Goal: Task Accomplishment & Management: Use online tool/utility

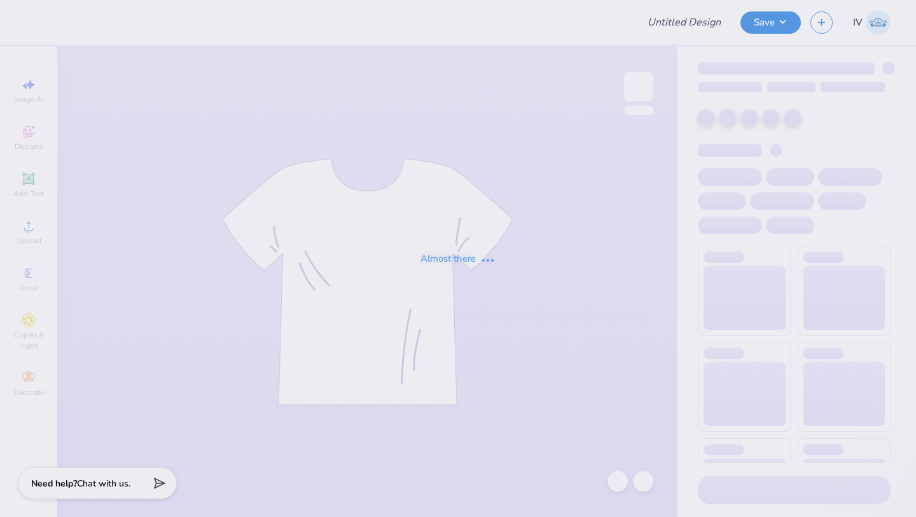
type input "medlife 3"
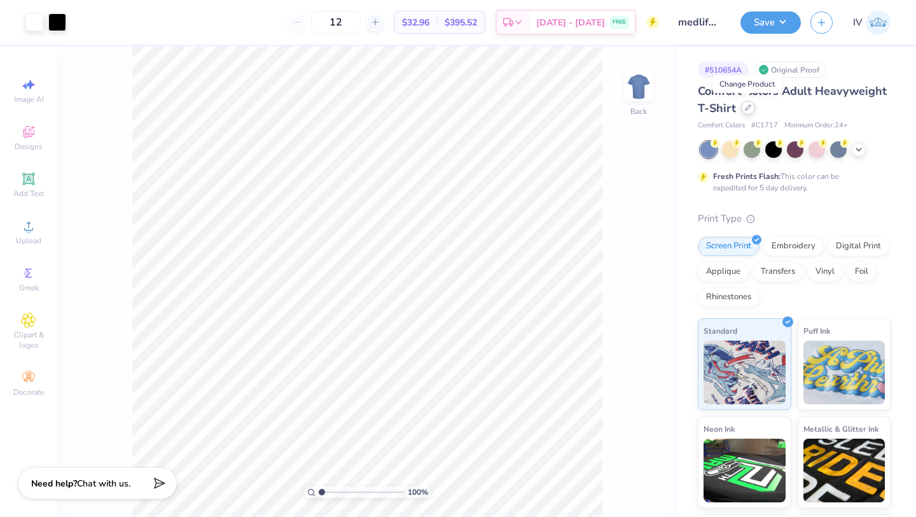
click at [749, 110] on icon at bounding box center [748, 107] width 6 height 6
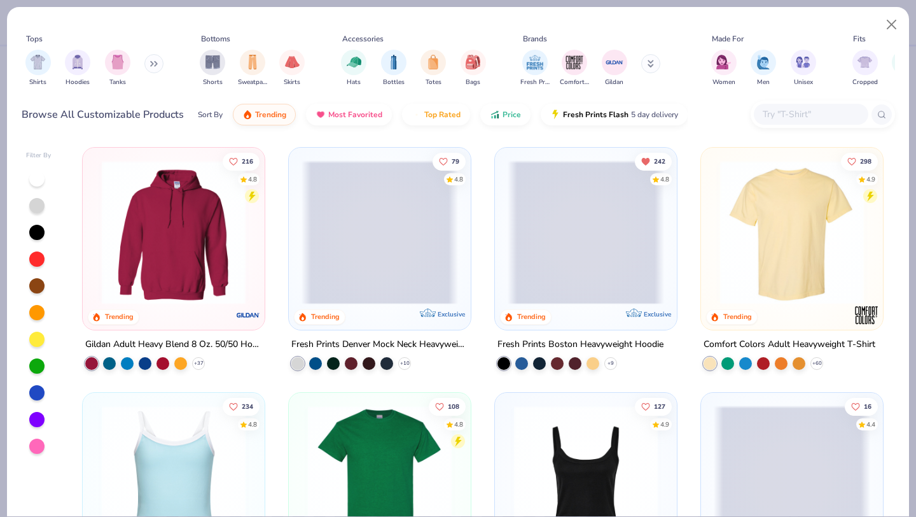
click at [167, 223] on img at bounding box center [173, 232] width 156 height 144
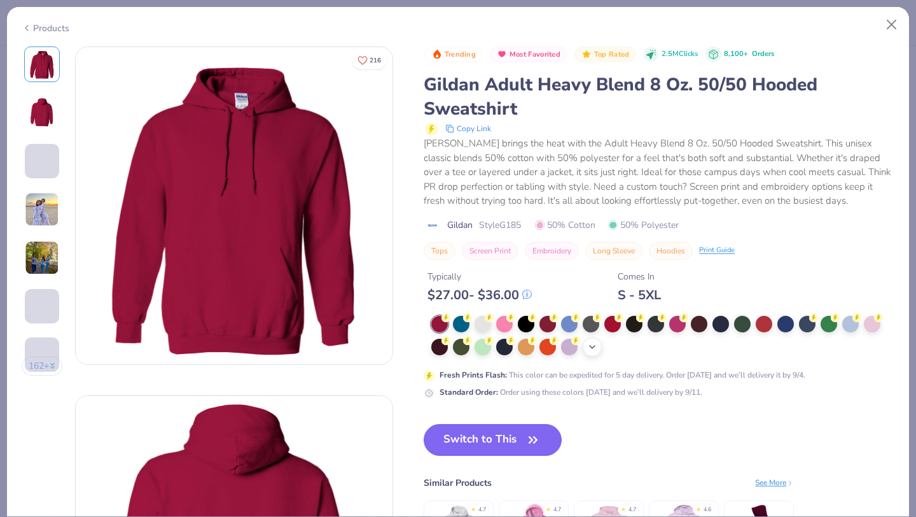
click at [591, 348] on icon at bounding box center [592, 347] width 10 height 10
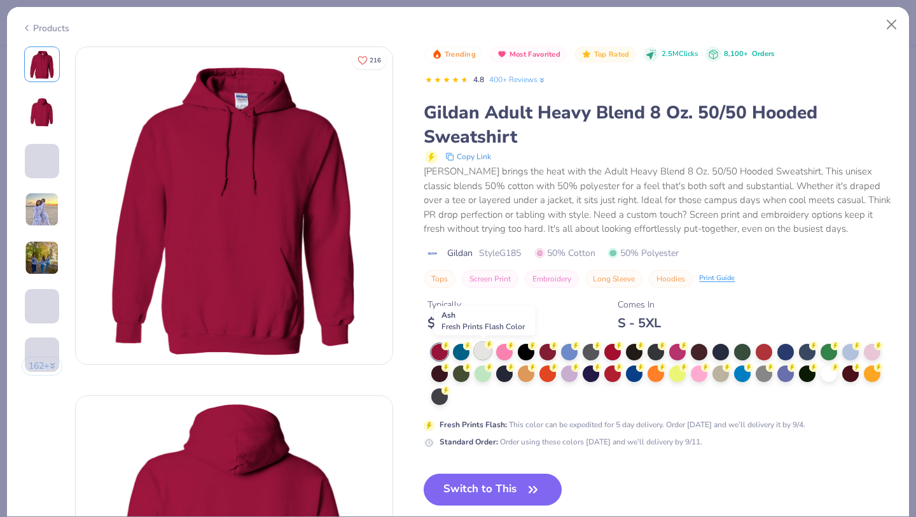
click at [482, 353] on div at bounding box center [483, 350] width 17 height 17
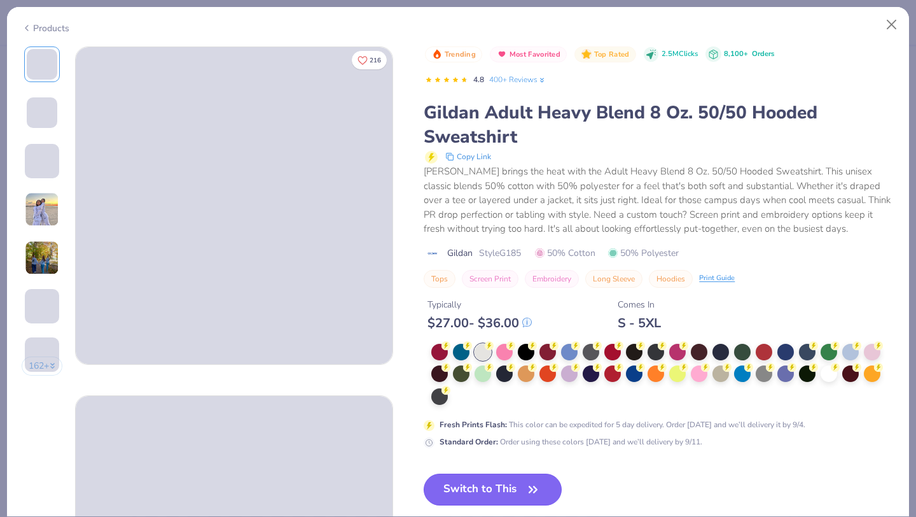
click at [469, 488] on button "Switch to This" at bounding box center [493, 489] width 138 height 32
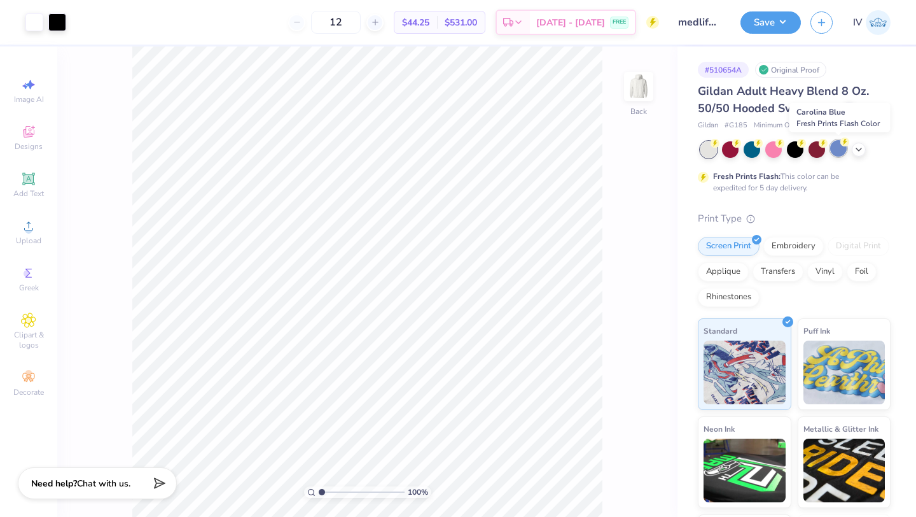
click at [836, 149] on div at bounding box center [838, 148] width 17 height 17
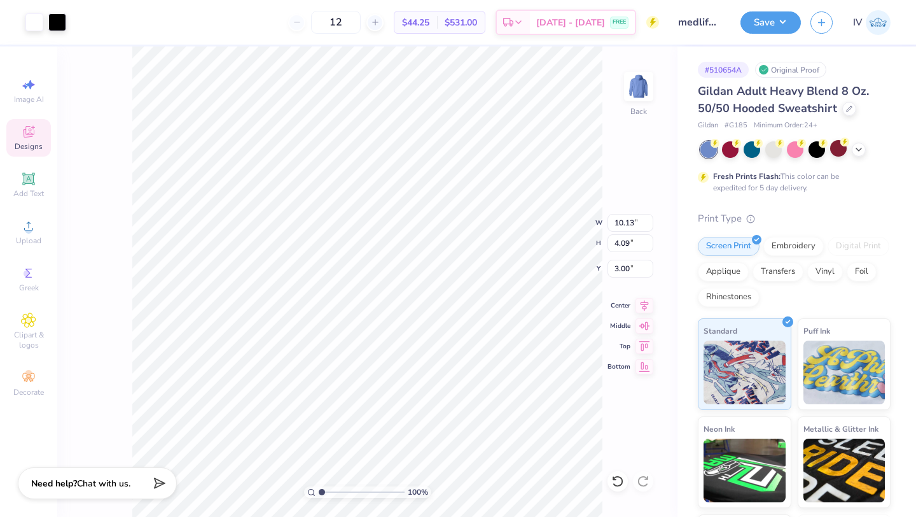
type input "3.00"
type input "12.17"
type input "4.92"
type input "3.00"
click at [31, 23] on div at bounding box center [34, 21] width 18 height 18
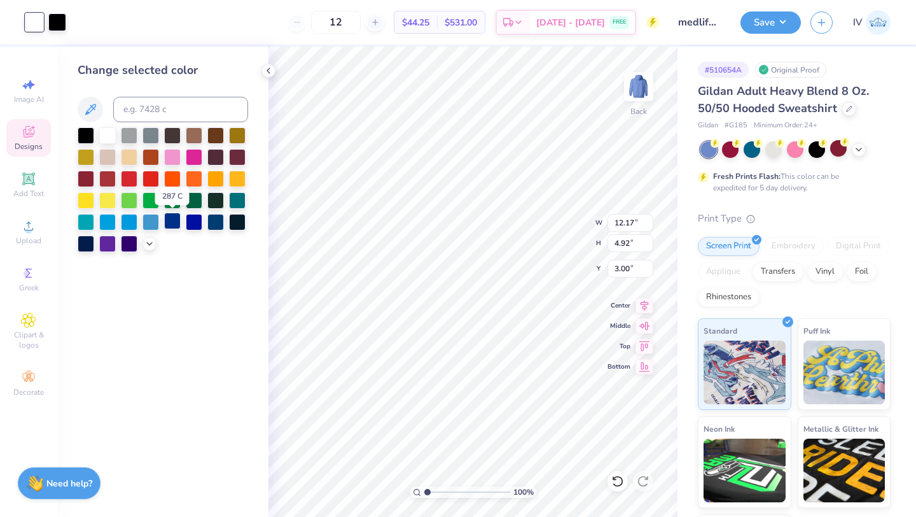
click at [168, 223] on div at bounding box center [172, 220] width 17 height 17
click at [55, 26] on div at bounding box center [57, 21] width 18 height 18
click at [108, 136] on div at bounding box center [107, 134] width 17 height 17
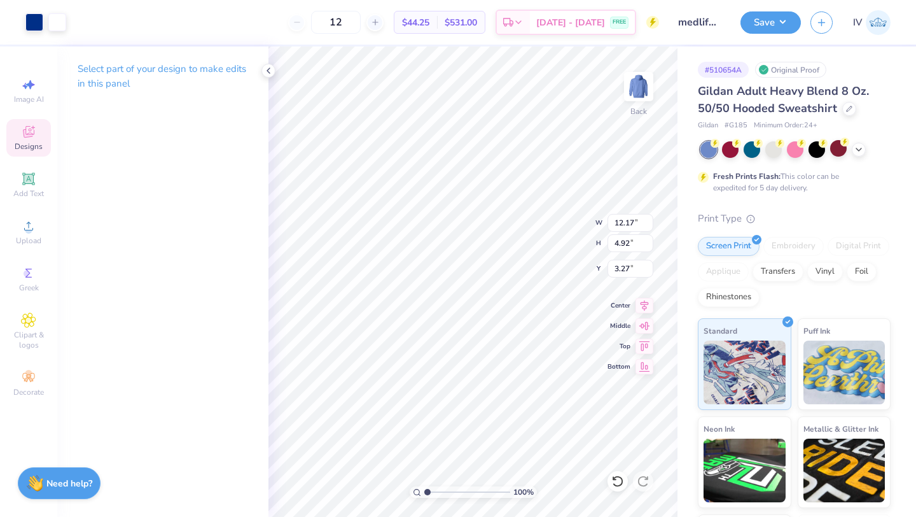
type input "3.27"
type input "14.04"
type input "5.68"
type input "3.30"
click at [643, 305] on icon at bounding box center [645, 303] width 18 height 15
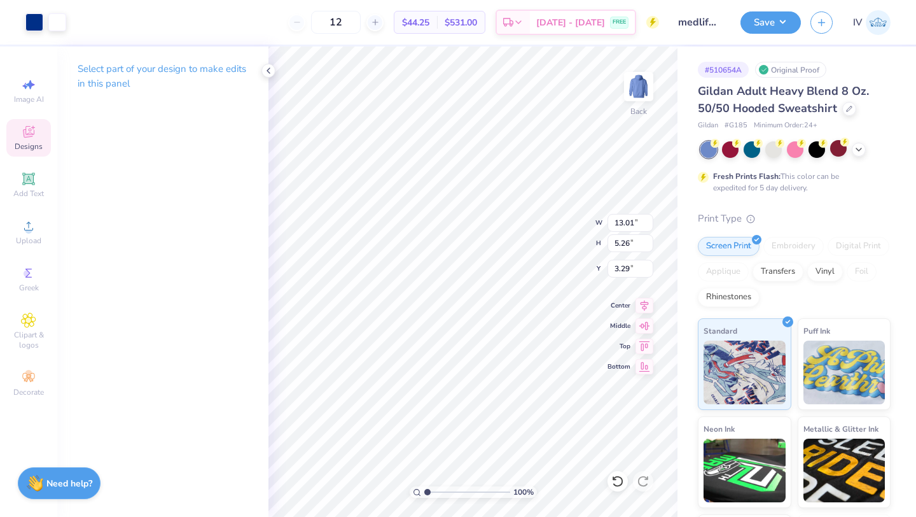
type input "13.01"
type input "5.26"
type input "3.29"
click at [640, 306] on icon at bounding box center [645, 303] width 18 height 15
click at [765, 21] on button "Save" at bounding box center [771, 21] width 60 height 22
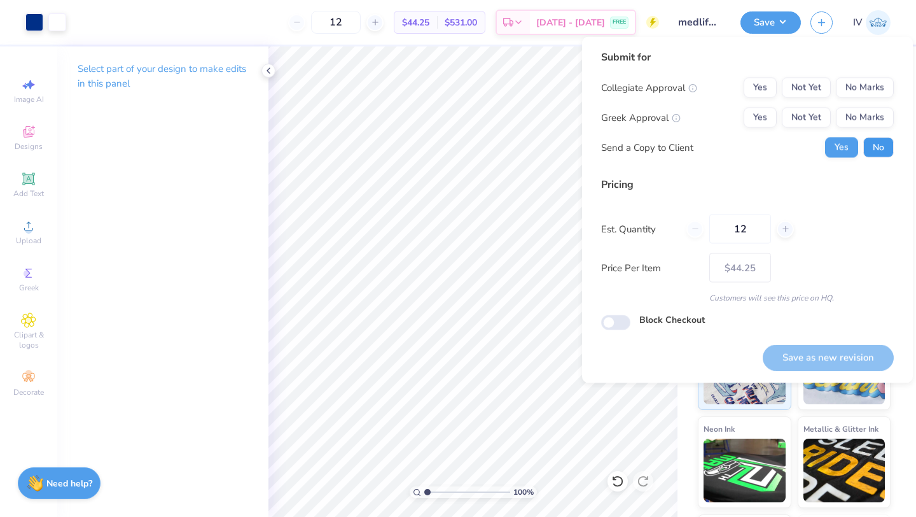
click at [883, 145] on button "No" at bounding box center [878, 147] width 31 height 20
click at [765, 85] on button "Yes" at bounding box center [760, 88] width 33 height 20
click at [869, 110] on button "No Marks" at bounding box center [865, 118] width 58 height 20
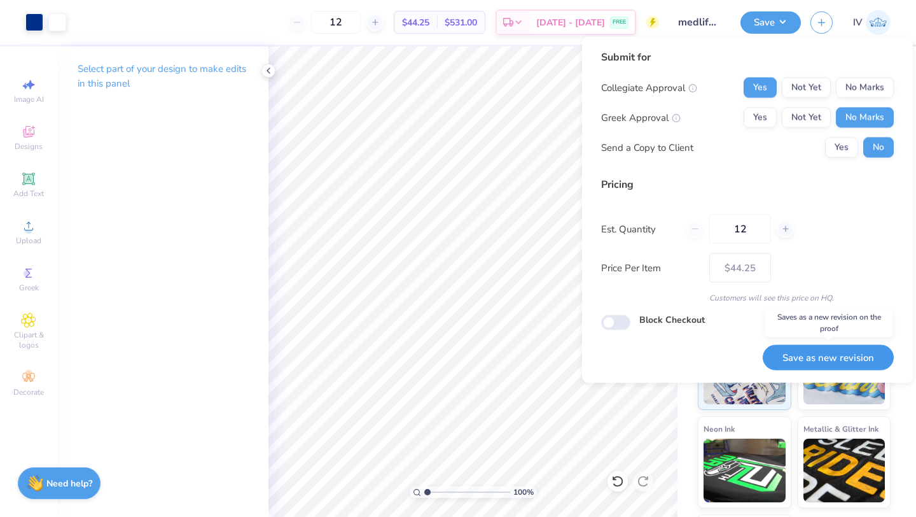
click at [817, 362] on button "Save as new revision" at bounding box center [828, 357] width 131 height 26
type input "– –"
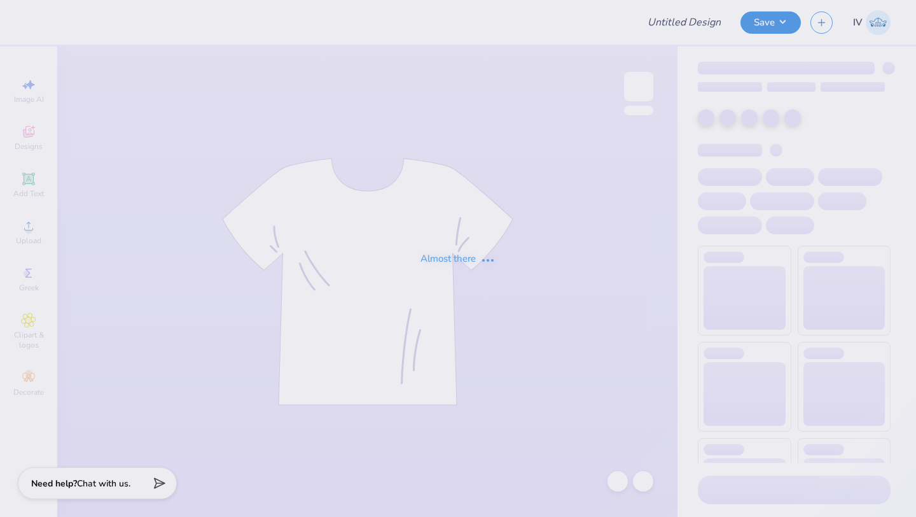
type input "medlife 3"
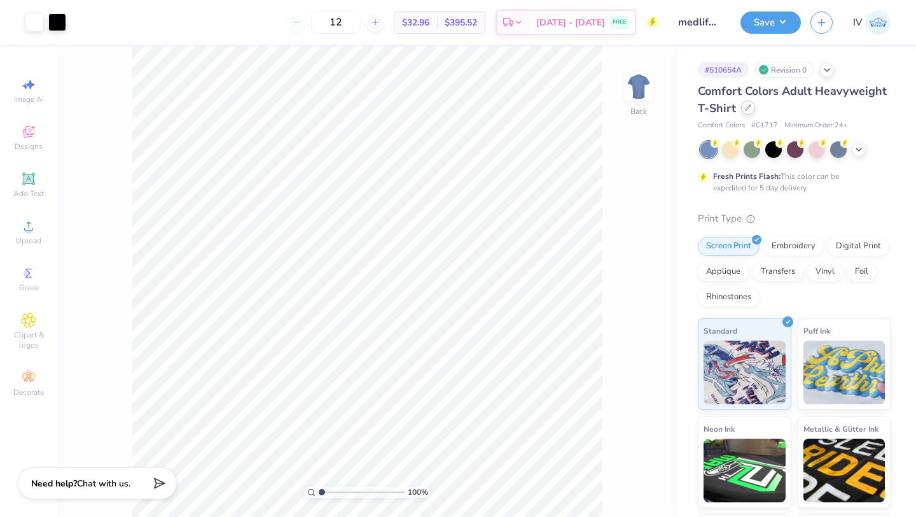
click at [749, 110] on icon at bounding box center [748, 107] width 6 height 6
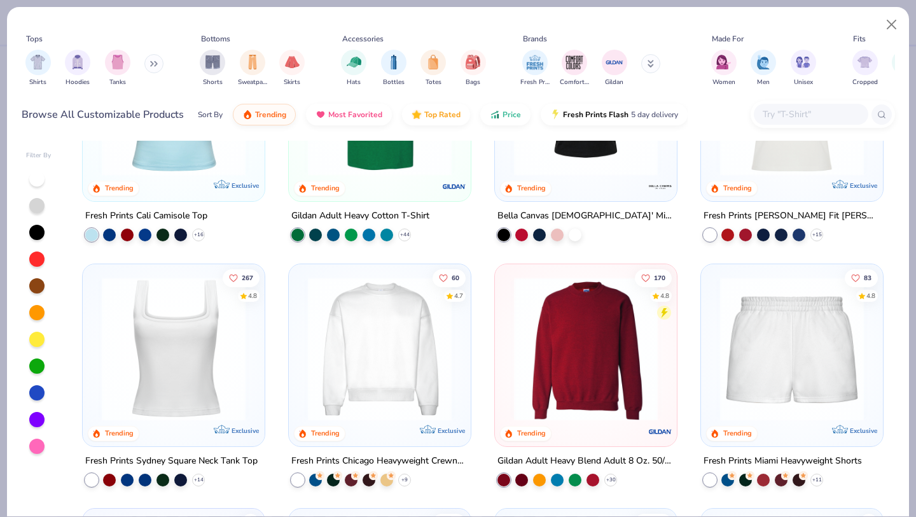
scroll to position [374, 0]
click at [366, 377] on img at bounding box center [380, 347] width 156 height 144
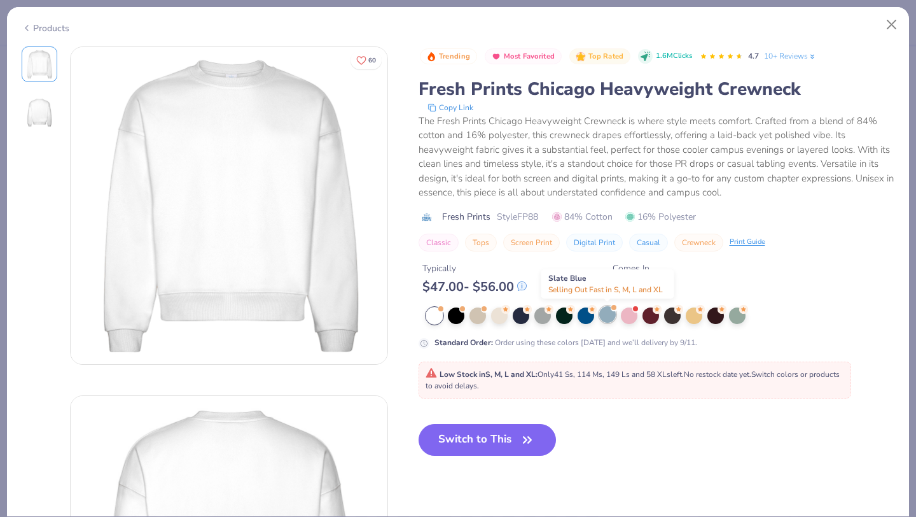
click at [603, 315] on div at bounding box center [607, 314] width 17 height 17
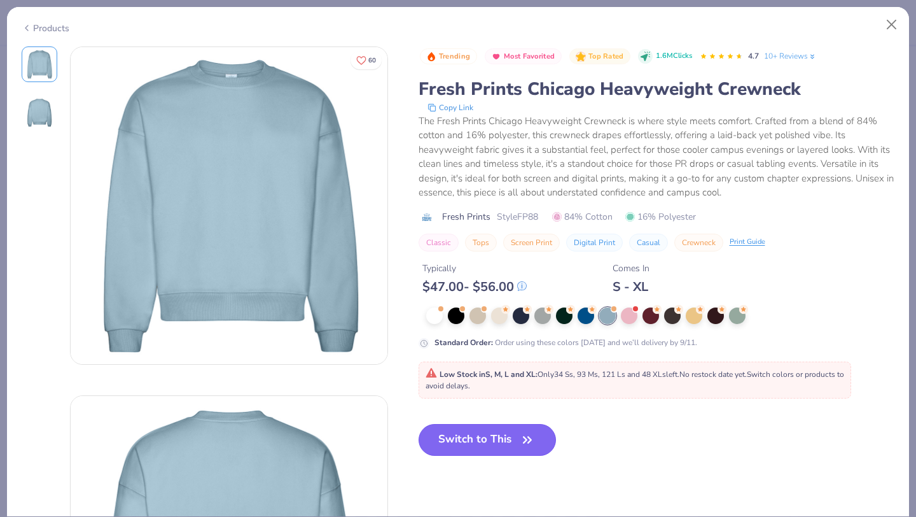
click at [479, 445] on button "Switch to This" at bounding box center [488, 440] width 138 height 32
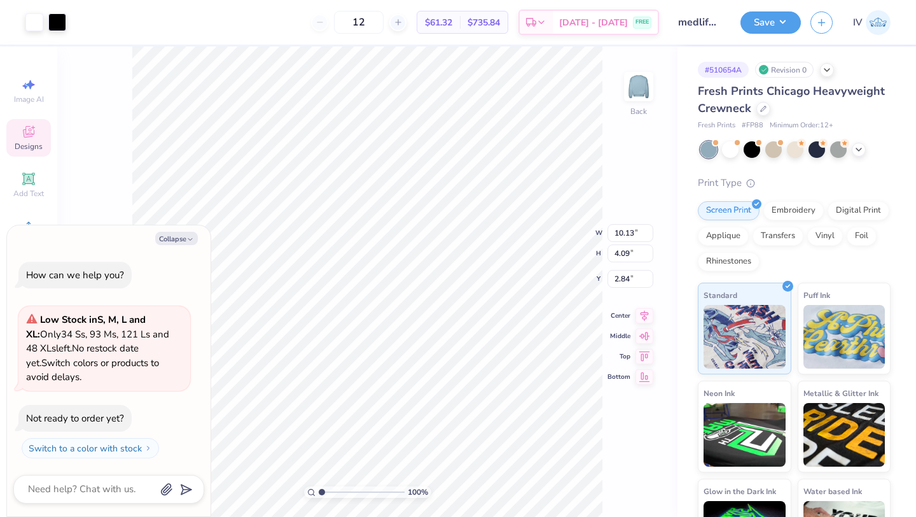
type textarea "x"
type input "3.00"
type textarea "x"
type input "13.18"
type input "5.33"
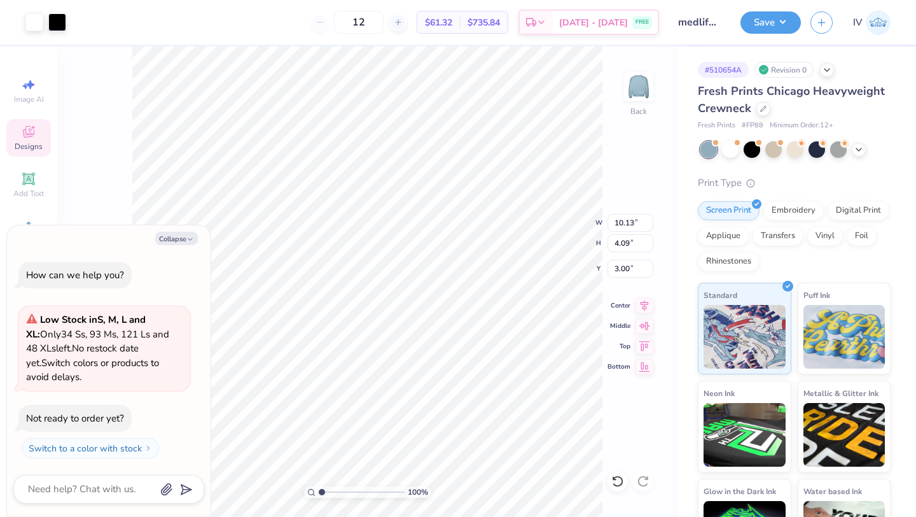
type input "3.05"
click at [646, 303] on icon at bounding box center [645, 303] width 18 height 15
type textarea "x"
type input "3.00"
click at [63, 23] on div at bounding box center [57, 21] width 18 height 18
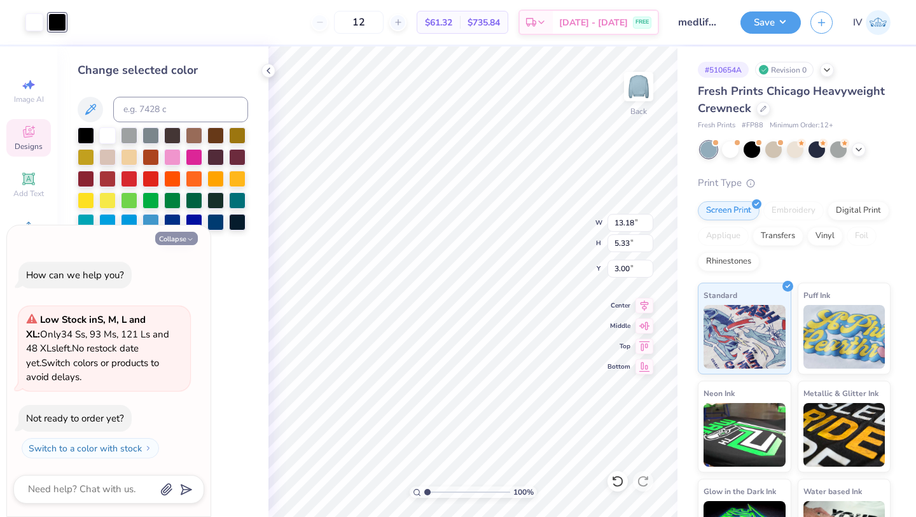
click at [179, 235] on button "Collapse" at bounding box center [176, 238] width 43 height 13
type textarea "x"
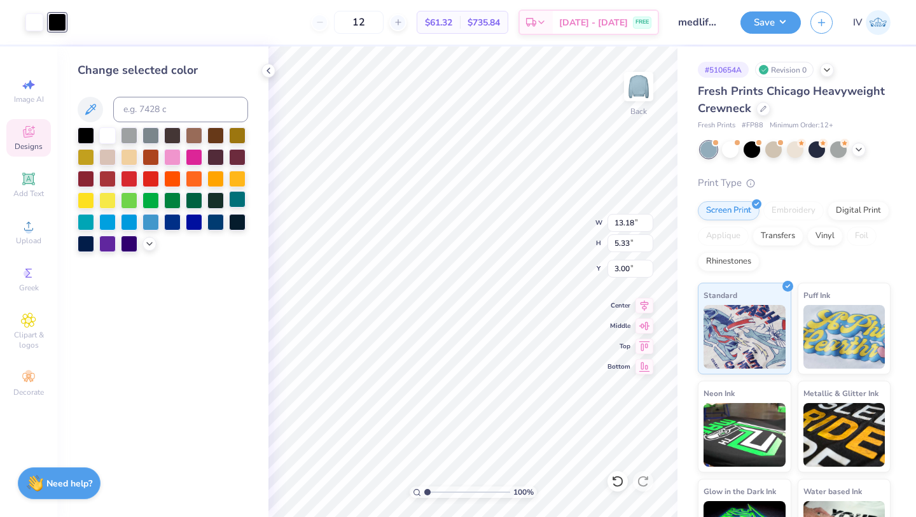
click at [242, 201] on div at bounding box center [237, 199] width 17 height 17
click at [34, 27] on div at bounding box center [34, 21] width 18 height 18
click at [148, 223] on div at bounding box center [151, 220] width 17 height 17
click at [191, 223] on div at bounding box center [194, 220] width 17 height 17
click at [219, 223] on div at bounding box center [215, 220] width 17 height 17
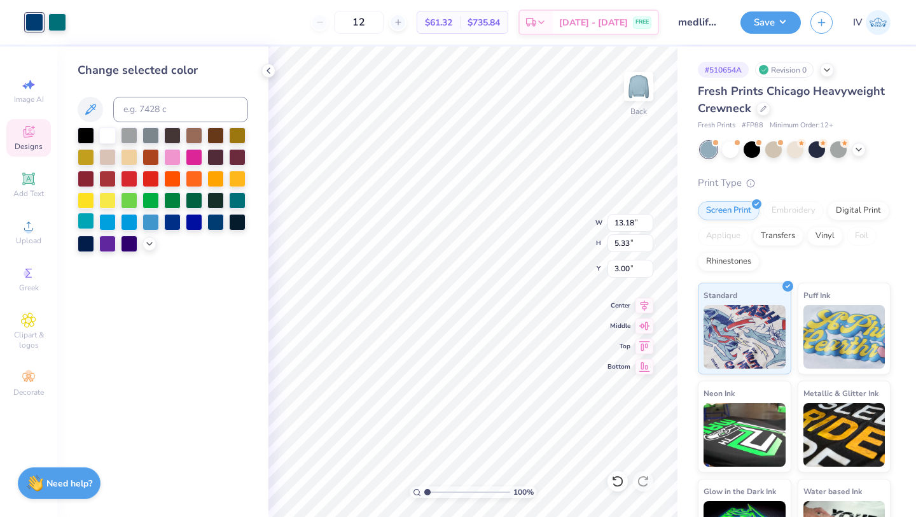
click at [81, 223] on div at bounding box center [86, 220] width 17 height 17
click at [148, 223] on div at bounding box center [151, 220] width 17 height 17
click at [106, 134] on div at bounding box center [107, 134] width 17 height 17
click at [206, 349] on div "Change selected color" at bounding box center [162, 281] width 211 height 470
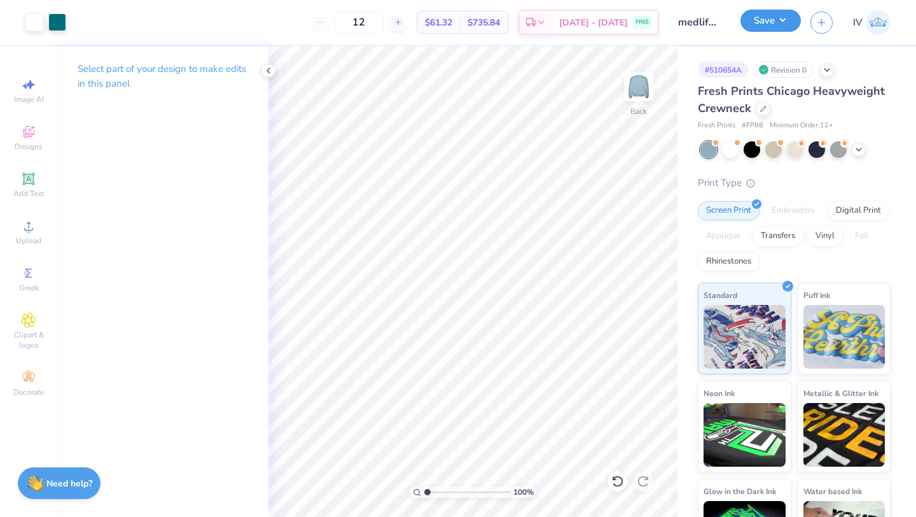
click at [777, 22] on button "Save" at bounding box center [771, 21] width 60 height 22
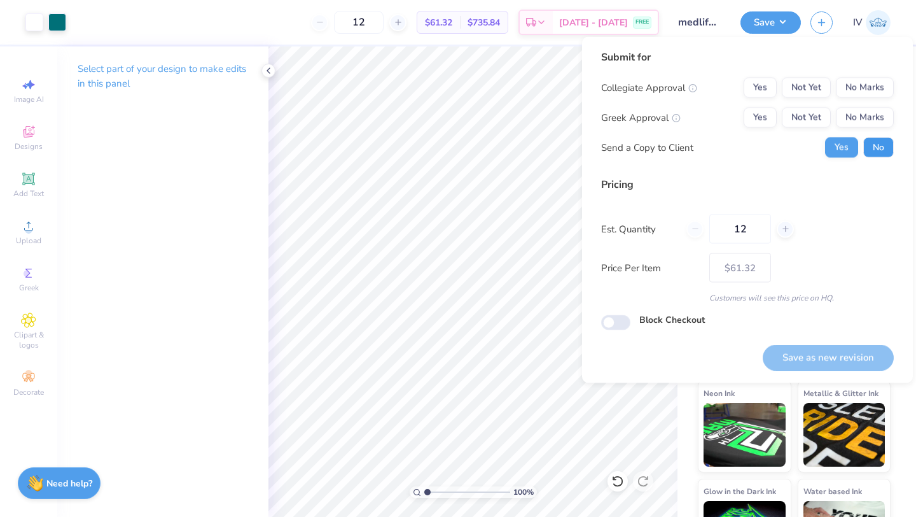
click at [877, 144] on button "No" at bounding box center [878, 147] width 31 height 20
click at [756, 85] on button "Yes" at bounding box center [760, 88] width 33 height 20
click at [849, 113] on button "No Marks" at bounding box center [865, 118] width 58 height 20
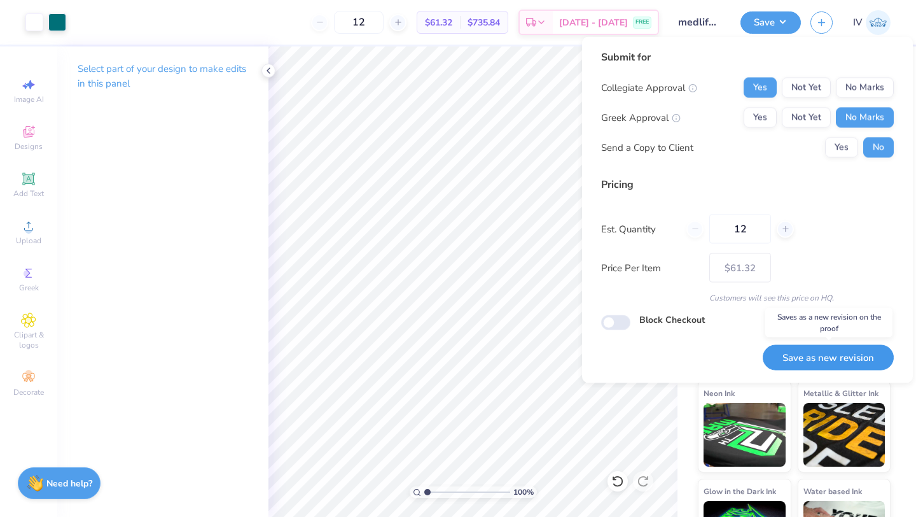
click at [817, 359] on button "Save as new revision" at bounding box center [828, 357] width 131 height 26
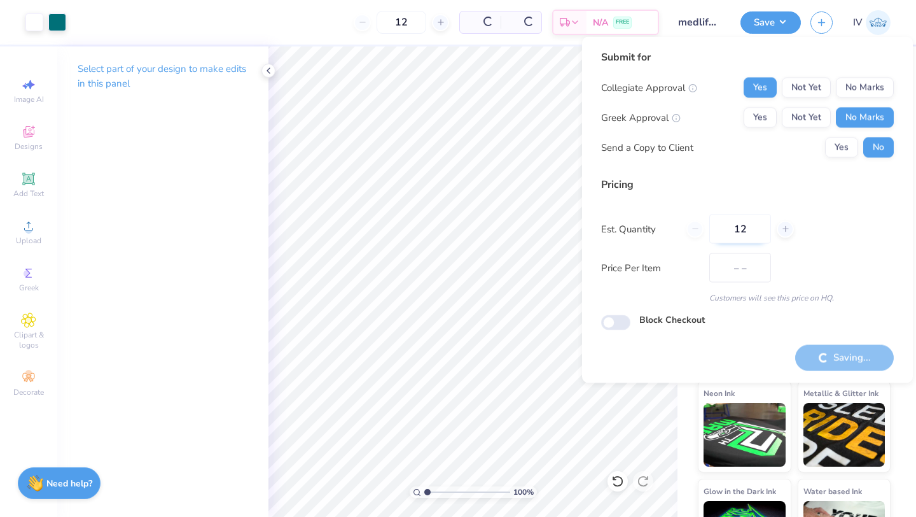
type input "$61.32"
click at [384, 25] on input "12" at bounding box center [359, 22] width 50 height 23
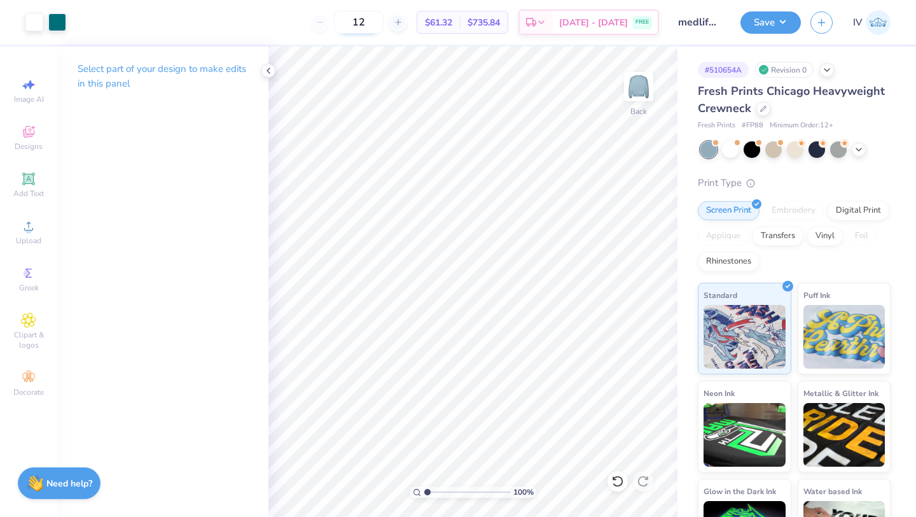
type input "1"
click at [268, 73] on icon at bounding box center [268, 71] width 10 height 10
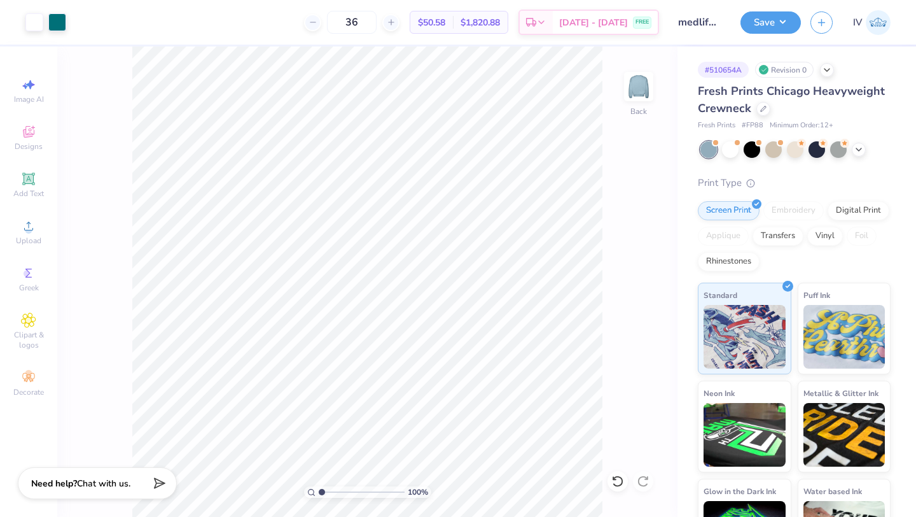
type input "12"
